Goal: Transaction & Acquisition: Subscribe to service/newsletter

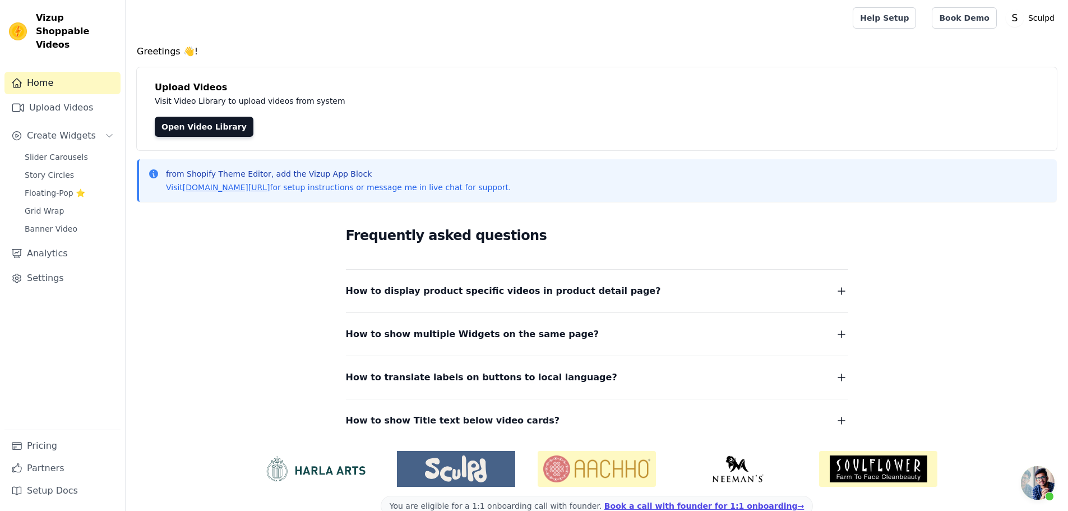
scroll to position [1126, 0]
click at [40, 449] on link "Pricing" at bounding box center [62, 446] width 116 height 22
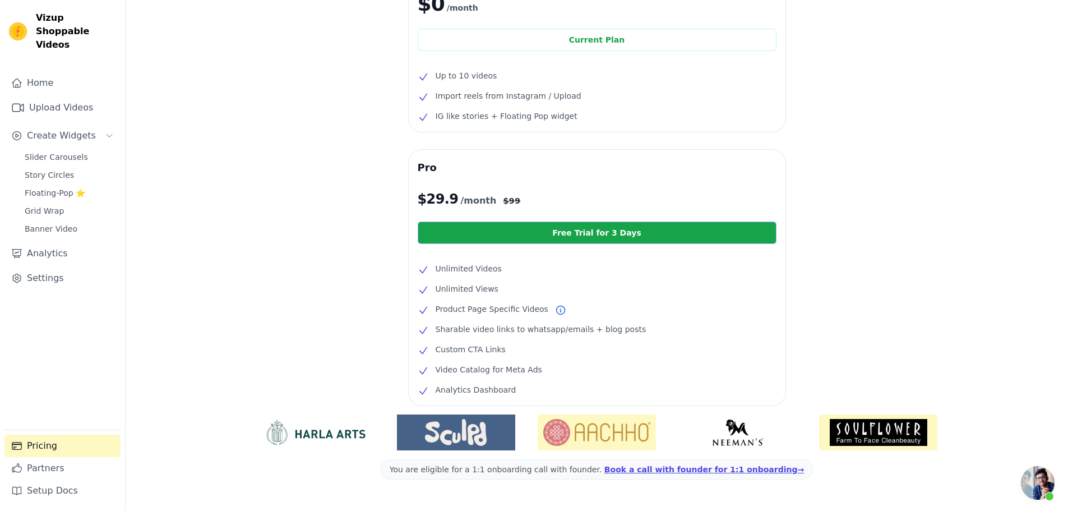
scroll to position [17, 0]
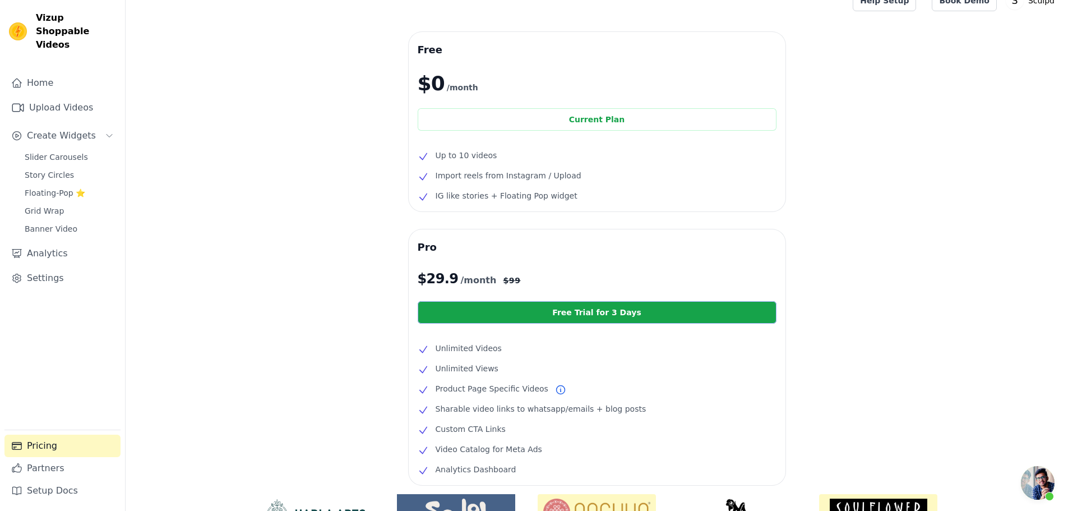
click at [599, 316] on link "Free Trial for 3 Days" at bounding box center [597, 312] width 359 height 22
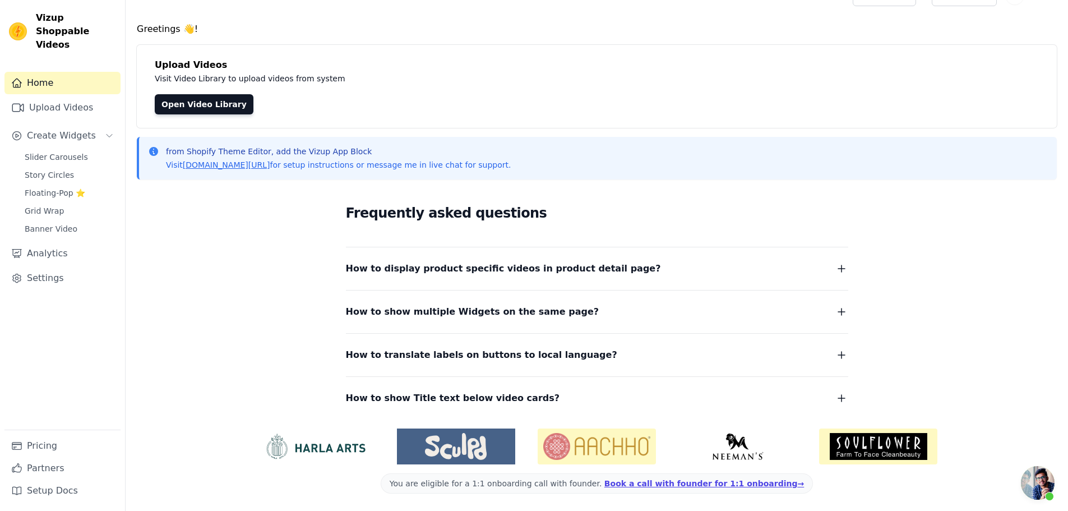
scroll to position [23, 0]
click at [44, 447] on link "Pricing" at bounding box center [62, 446] width 116 height 22
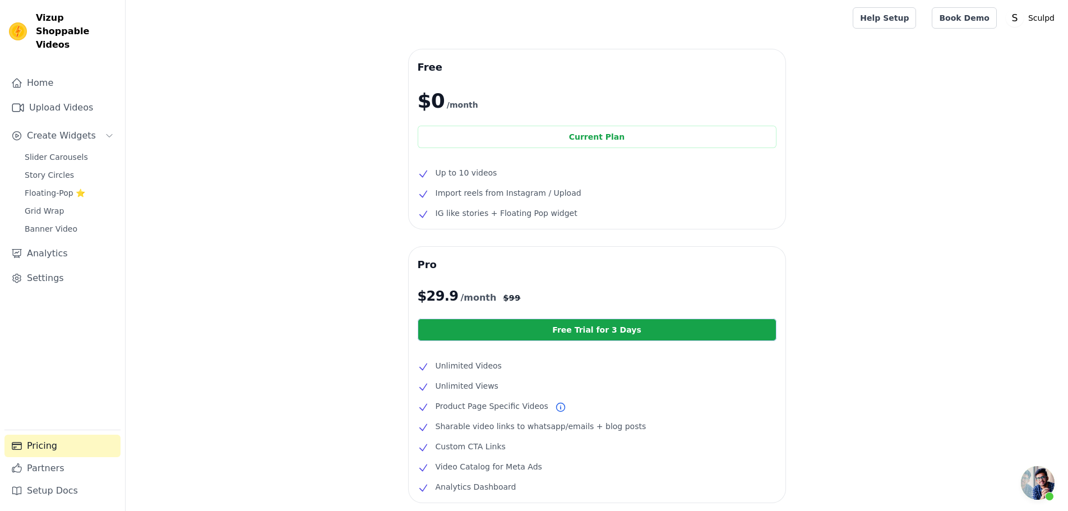
scroll to position [1126, 0]
click at [960, 253] on div "Free $0 /month Current Plan Up to 10 videos Import reels from Instagram / Uploa…" at bounding box center [597, 344] width 943 height 590
